Goal: Communication & Community: Answer question/provide support

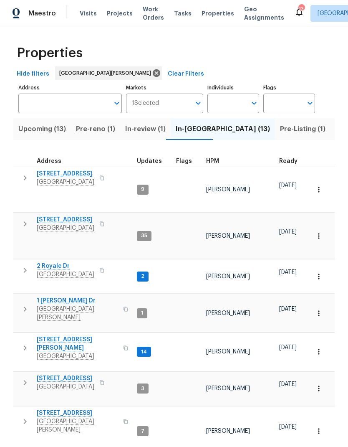
scroll to position [0, 0]
click at [216, 159] on span "HPM" at bounding box center [212, 161] width 13 height 6
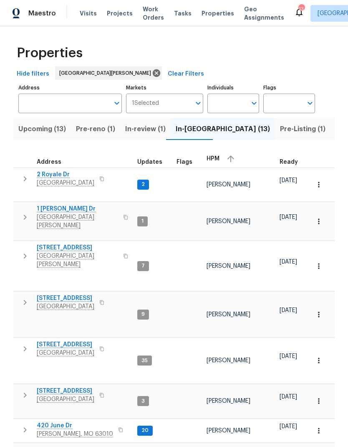
click at [36, 131] on span "Upcoming (13)" at bounding box center [42, 129] width 48 height 12
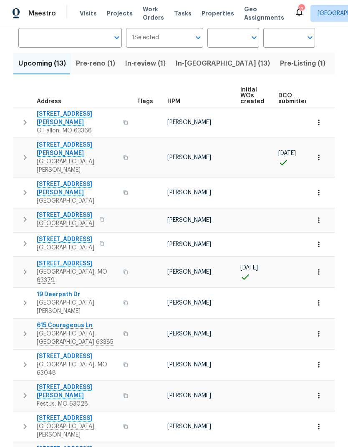
scroll to position [28, 0]
click at [193, 58] on span "In-[GEOGRAPHIC_DATA] (13)" at bounding box center [223, 64] width 94 height 12
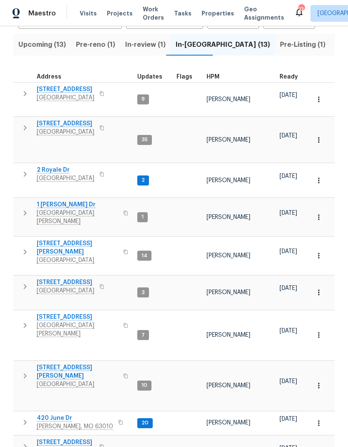
scroll to position [84, 0]
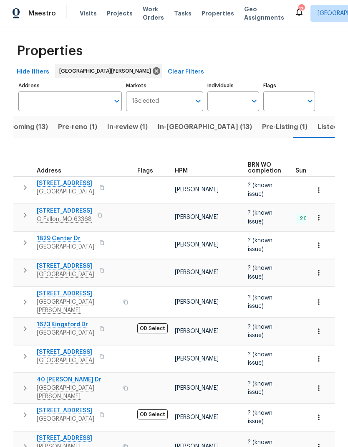
click at [184, 121] on span "In-[GEOGRAPHIC_DATA] (13)" at bounding box center [205, 127] width 94 height 12
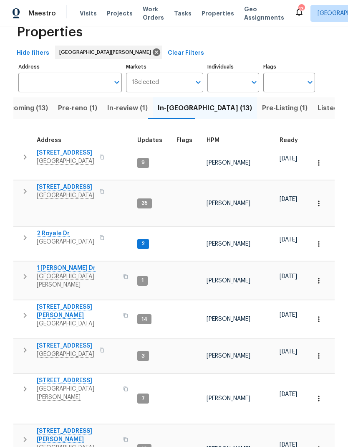
scroll to position [20, 0]
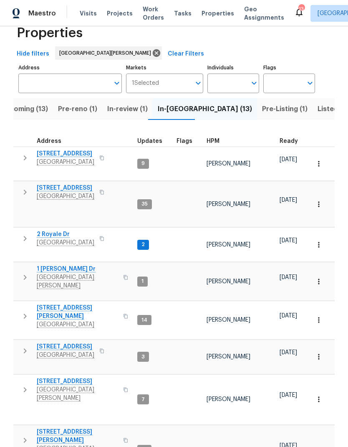
click at [22, 346] on icon "button" at bounding box center [25, 351] width 10 height 10
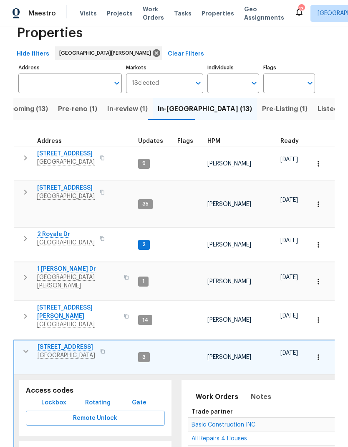
click at [80, 11] on span "Visits" at bounding box center [88, 13] width 17 height 8
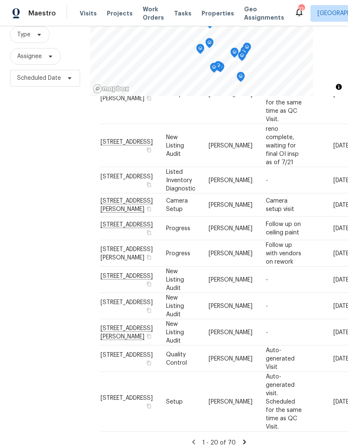
scroll to position [33, 0]
click at [244, 438] on icon at bounding box center [245, 442] width 8 height 8
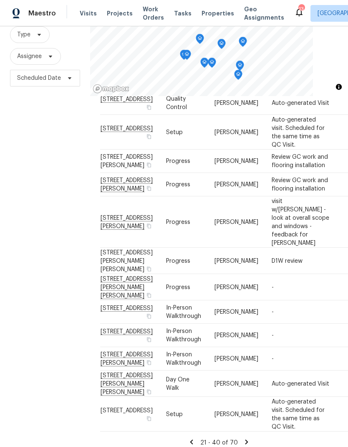
click at [248, 438] on icon at bounding box center [247, 442] width 8 height 8
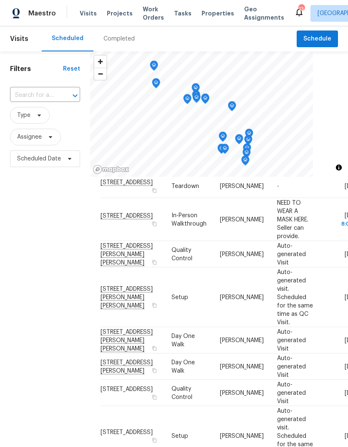
scroll to position [109, 0]
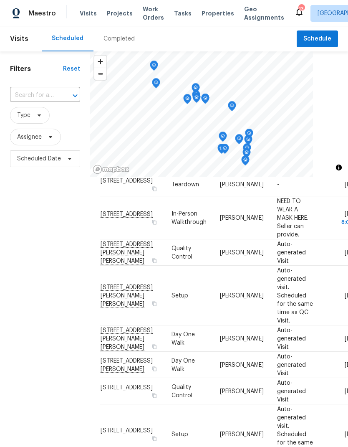
click at [68, 270] on div "Filters Reset ​ Type Assignee Scheduled Date" at bounding box center [45, 292] width 90 height 483
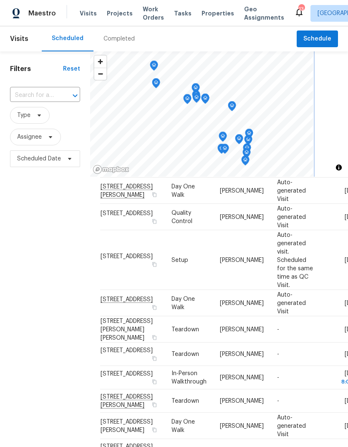
scroll to position [0, 0]
click at [213, 15] on span "Properties" at bounding box center [218, 13] width 33 height 8
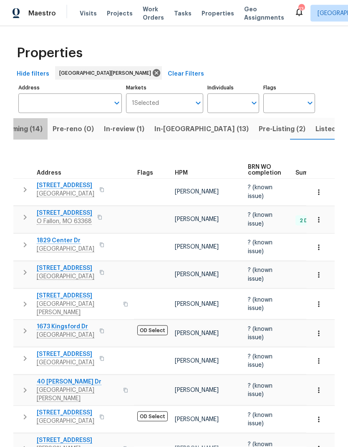
click at [29, 123] on span "Upcoming (14)" at bounding box center [18, 129] width 48 height 12
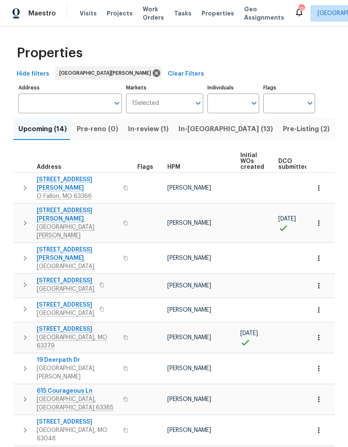
click at [139, 121] on button "In-review (1)" at bounding box center [148, 129] width 51 height 22
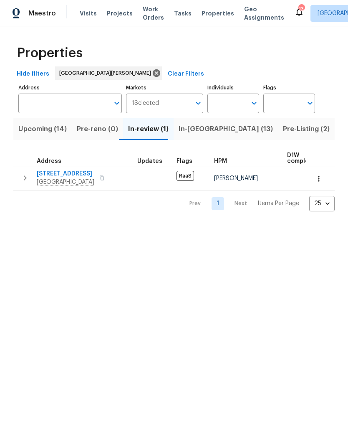
click at [186, 127] on span "In-[GEOGRAPHIC_DATA] (13)" at bounding box center [226, 129] width 94 height 12
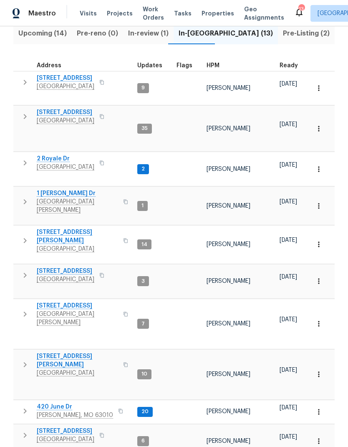
scroll to position [95, 0]
click at [53, 403] on span "420 June Dr" at bounding box center [75, 407] width 76 height 8
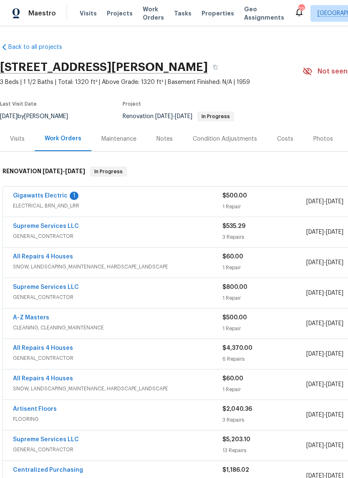
click at [38, 196] on link "Gigawatts Electric" at bounding box center [40, 196] width 55 height 6
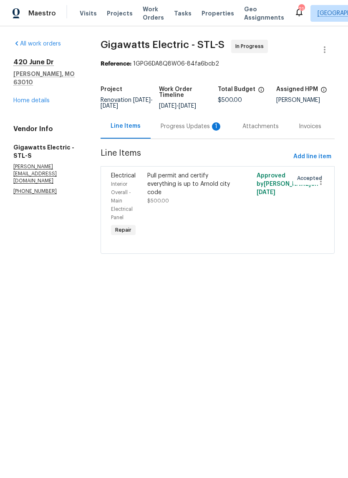
click at [178, 131] on div "Progress Updates 1" at bounding box center [192, 126] width 62 height 8
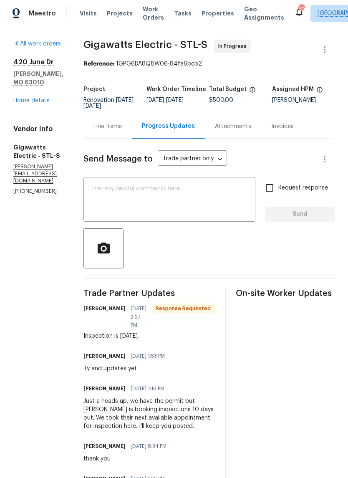
click at [210, 201] on textarea at bounding box center [170, 200] width 162 height 29
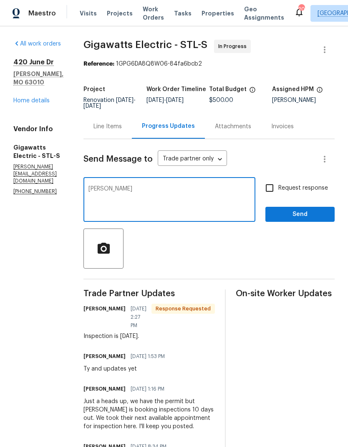
type textarea "[PERSON_NAME]"
click at [299, 220] on span "Send" at bounding box center [300, 214] width 56 height 10
